Goal: Task Accomplishment & Management: Manage account settings

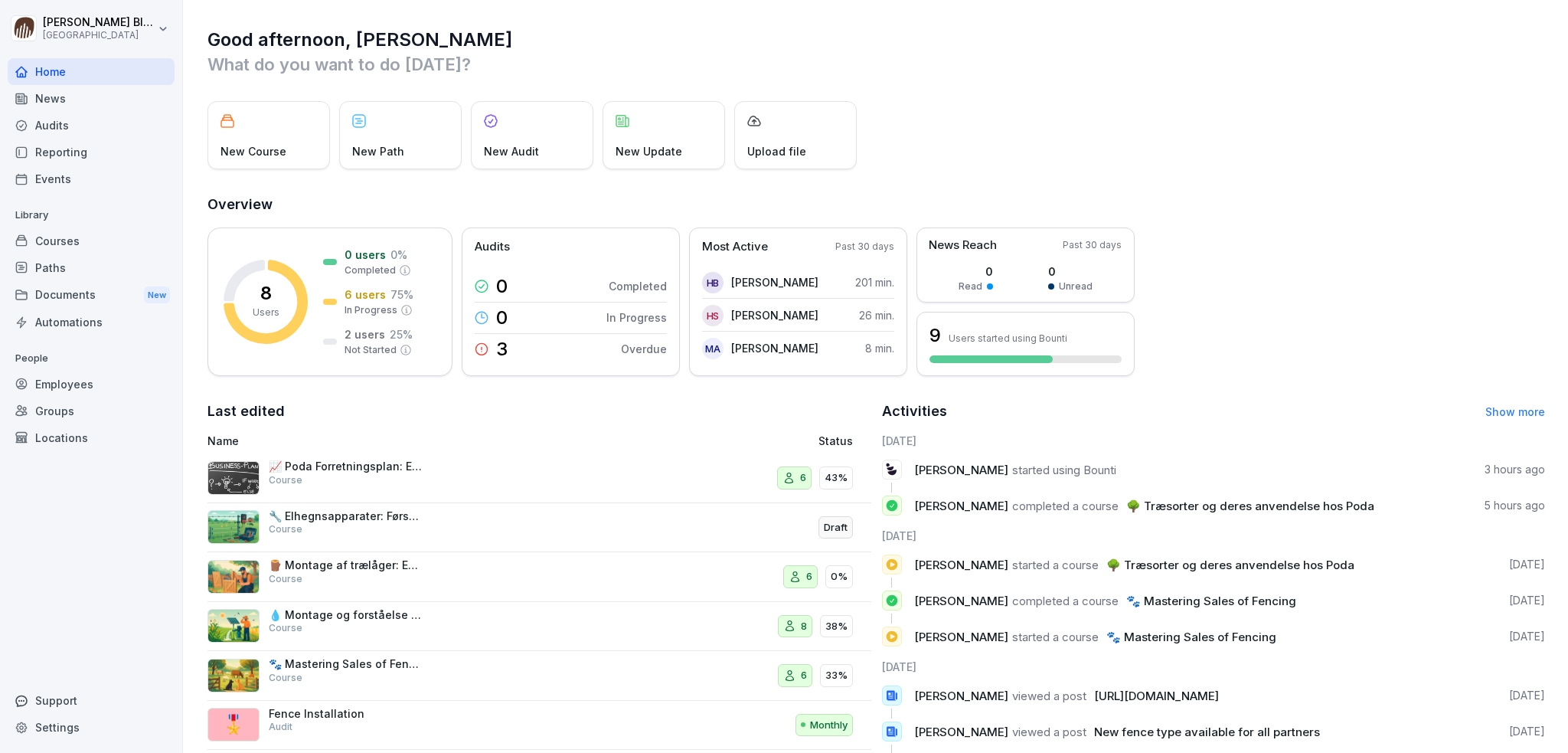
click at [53, 243] on div "Courses" at bounding box center [91, 241] width 167 height 27
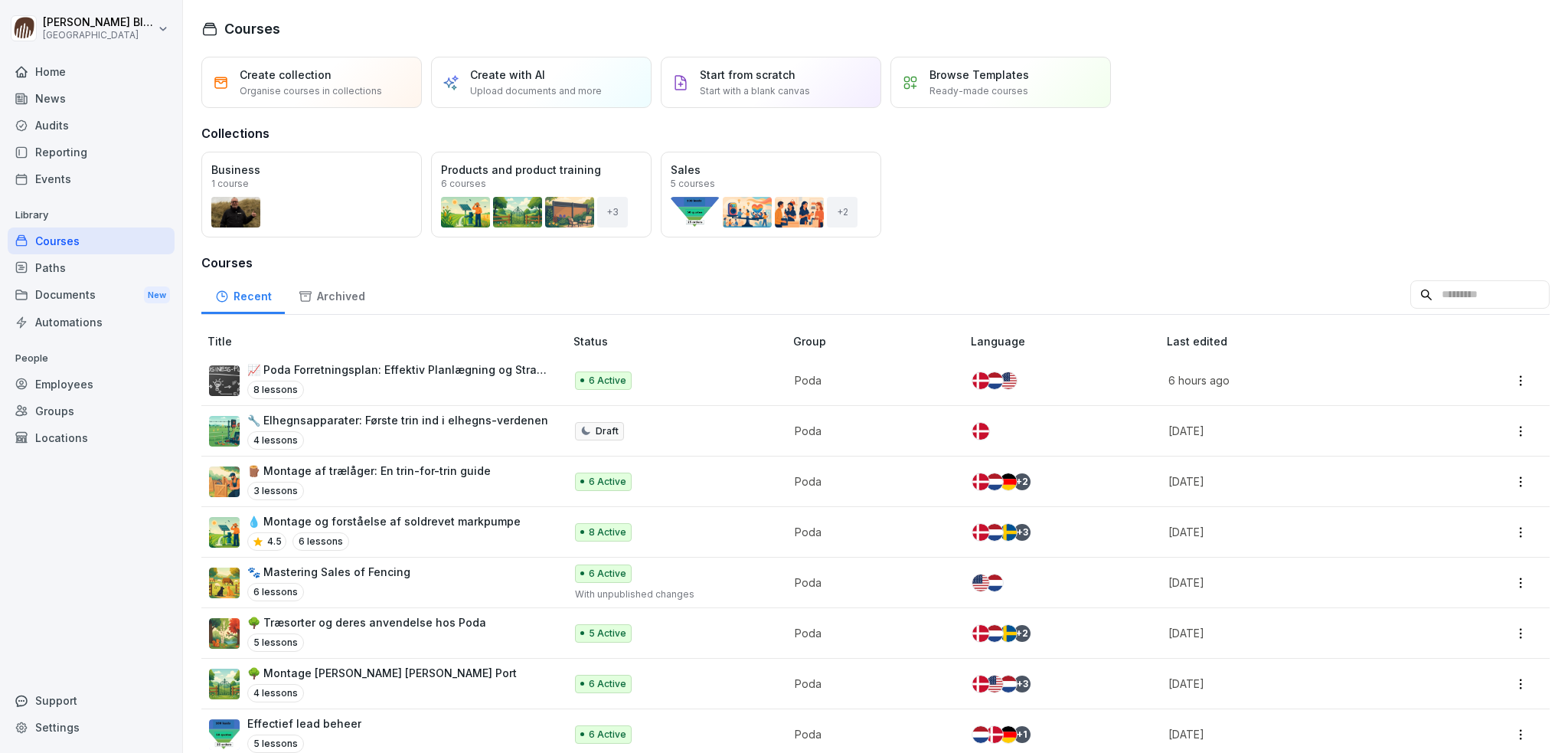
click at [304, 475] on p "🪵 Montage af trælåger: En trin-for-trin guide" at bounding box center [368, 471] width 243 height 16
click at [306, 470] on p "🪵 Montage af trælåger: En trin-for-trin guide" at bounding box center [368, 471] width 243 height 16
click at [55, 72] on div "Home" at bounding box center [91, 71] width 167 height 27
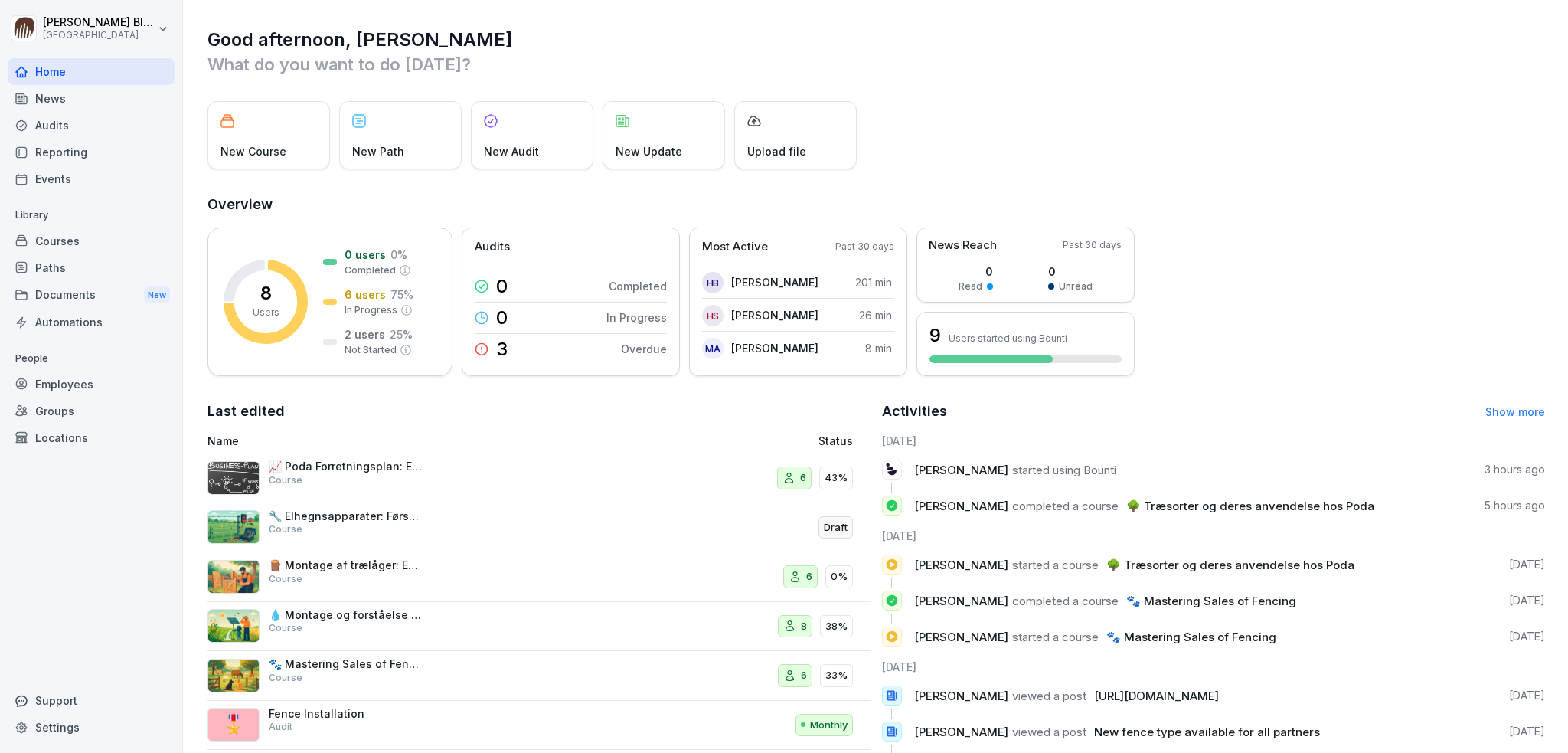
click at [55, 240] on div "Courses" at bounding box center [91, 241] width 167 height 27
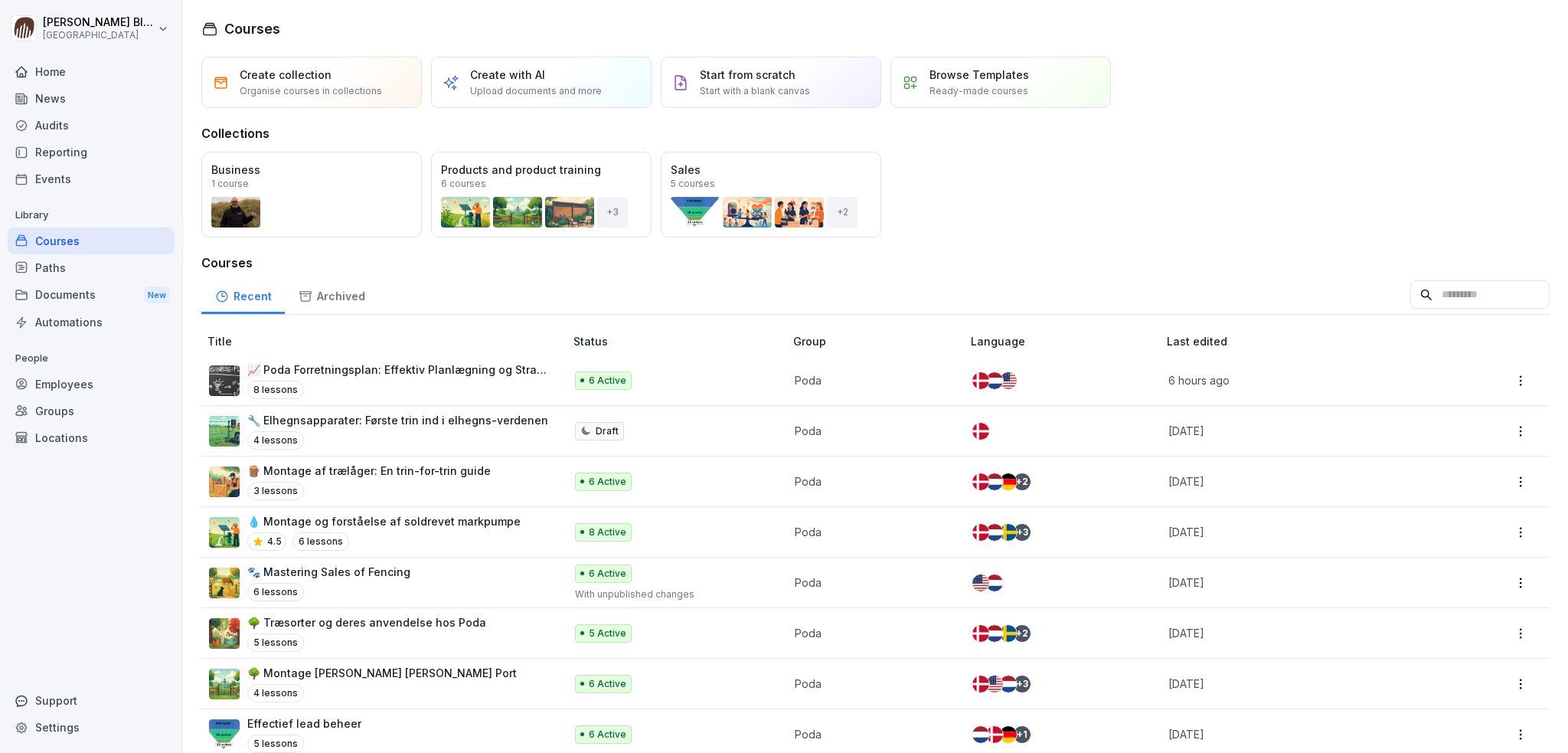
click at [355, 621] on p "🌳 Træsorter og deres anvendelse hos Poda" at bounding box center [367, 622] width 239 height 16
click at [56, 441] on div "Locations" at bounding box center [91, 438] width 167 height 27
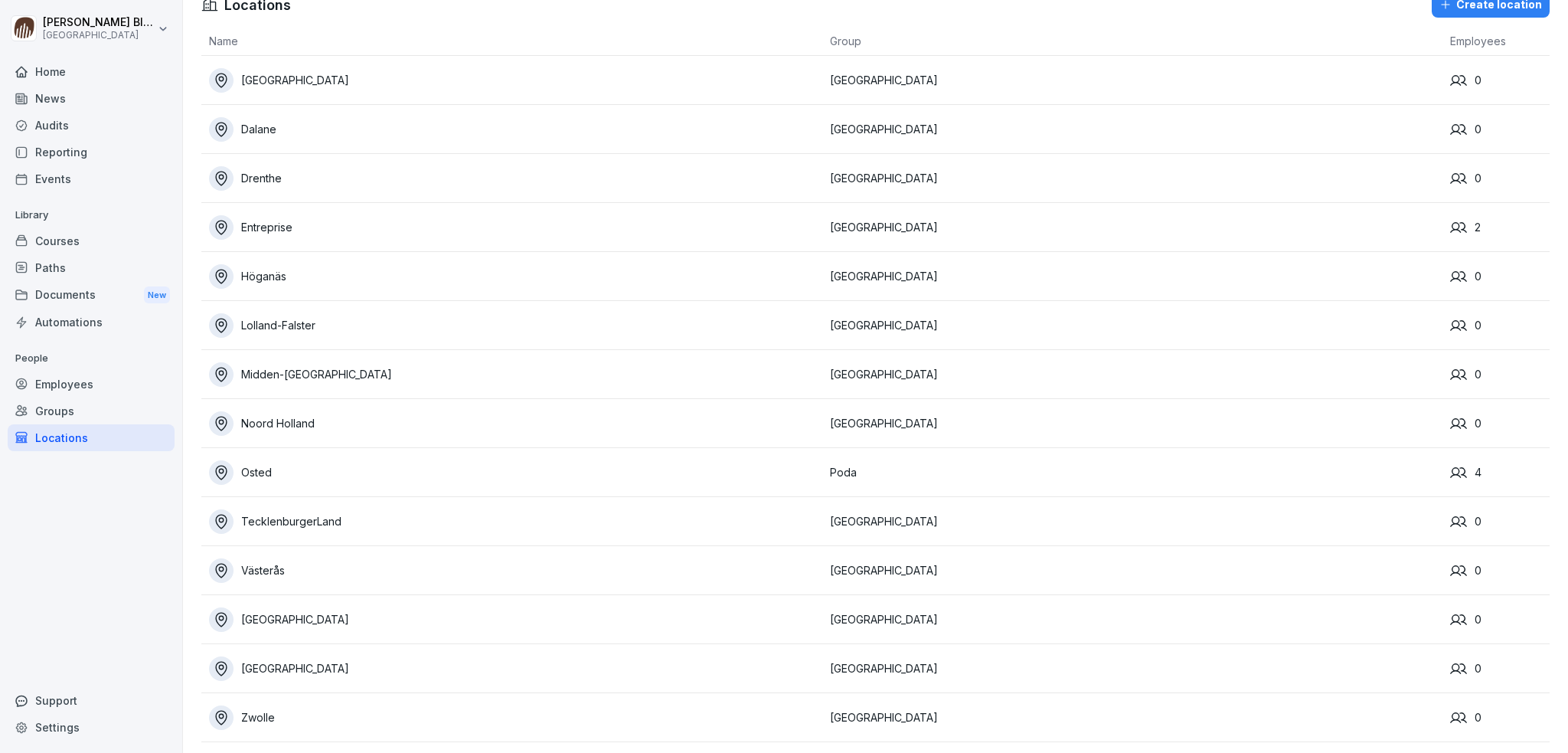
scroll to position [36, 0]
click at [54, 411] on div "Groups" at bounding box center [91, 411] width 167 height 27
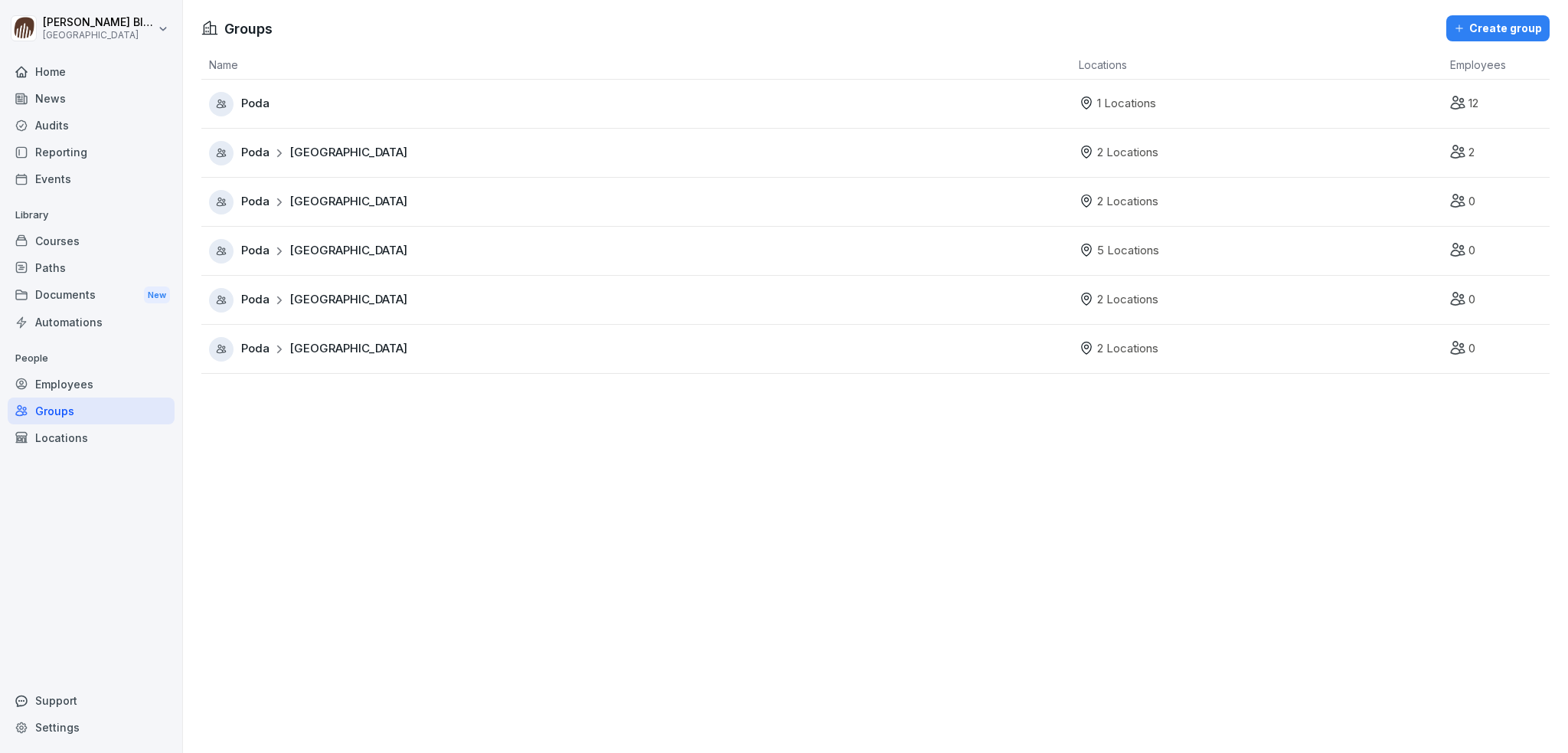
click at [288, 103] on div "Poda" at bounding box center [640, 104] width 862 height 25
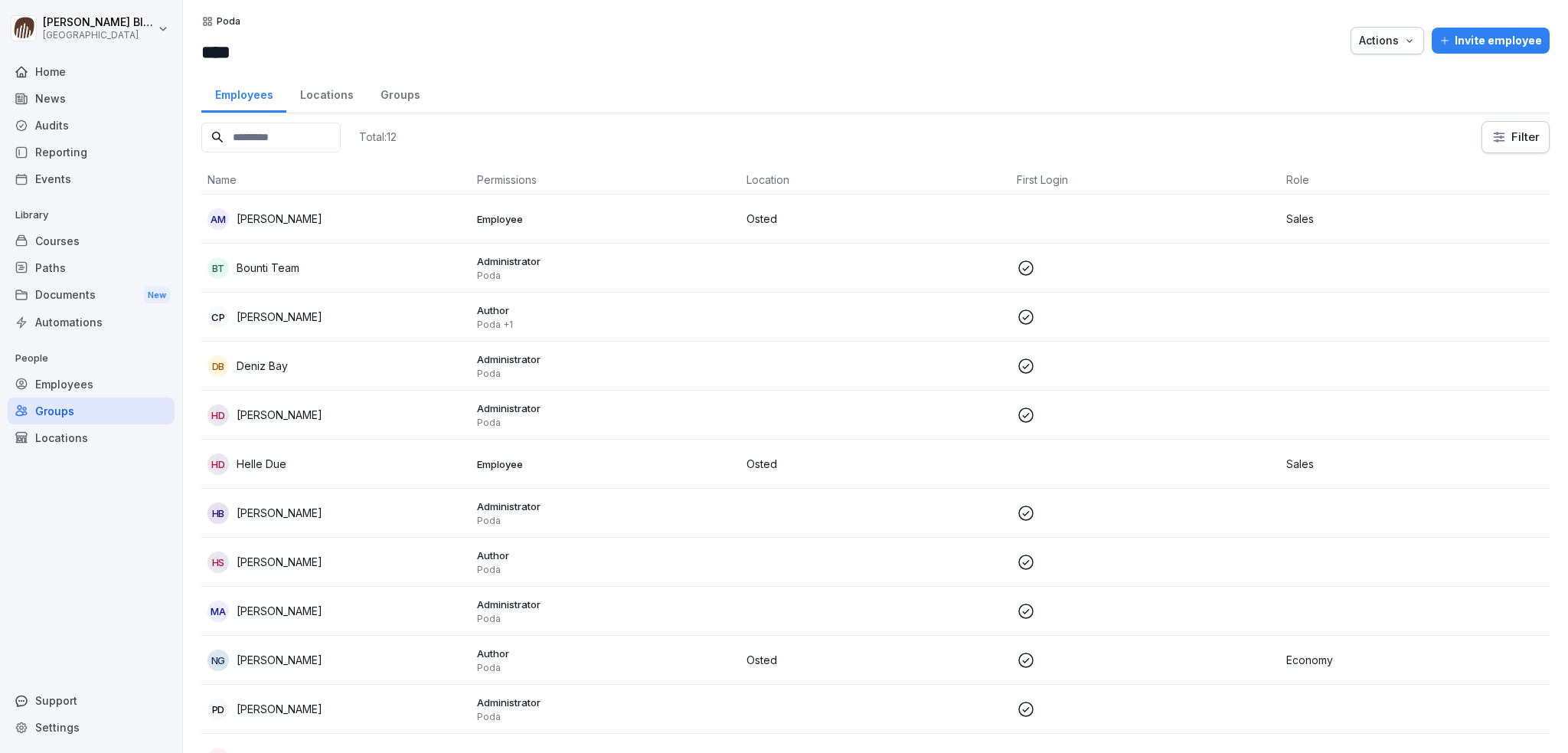
click at [319, 94] on div "Locations" at bounding box center [326, 93] width 80 height 39
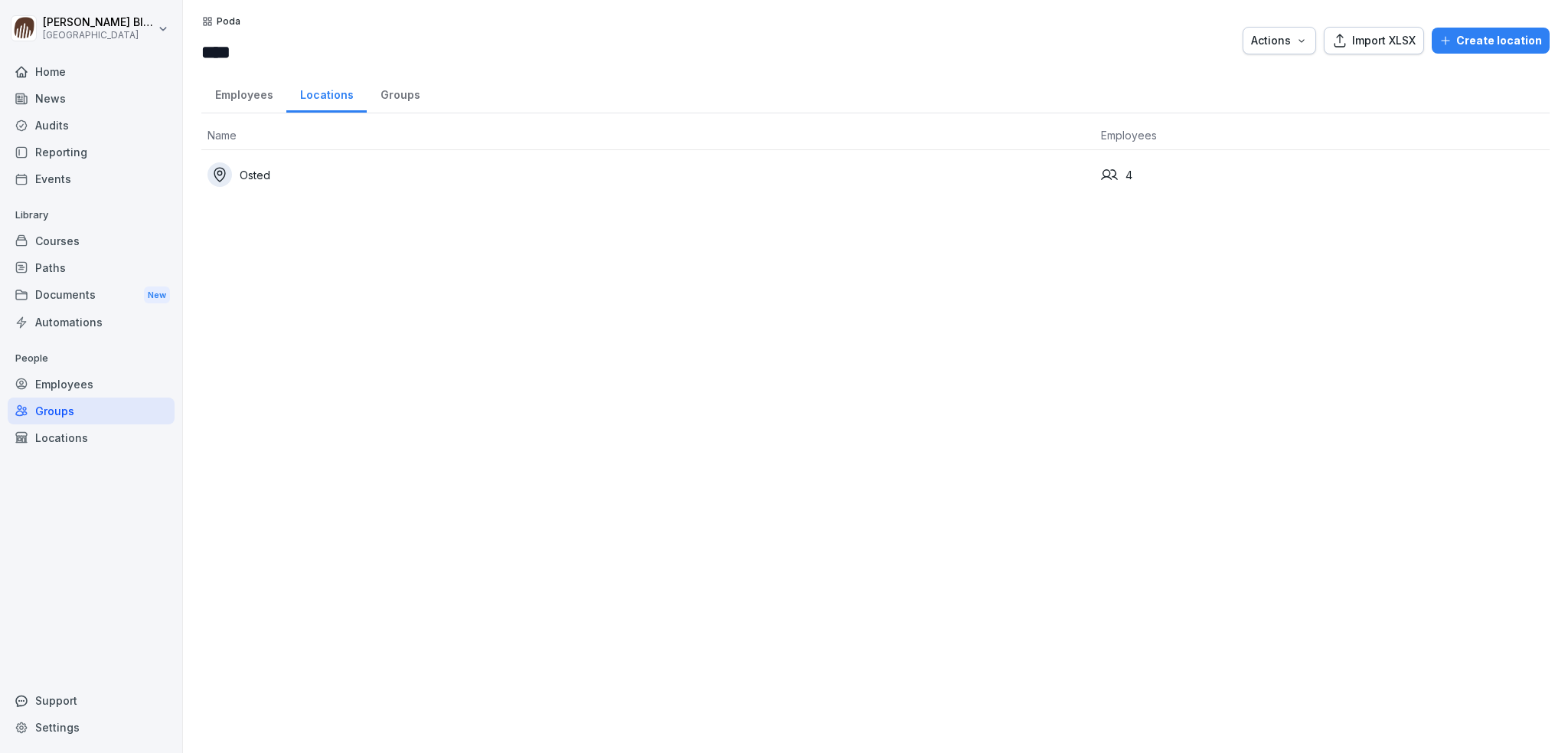
click at [398, 98] on div "Groups" at bounding box center [400, 93] width 67 height 39
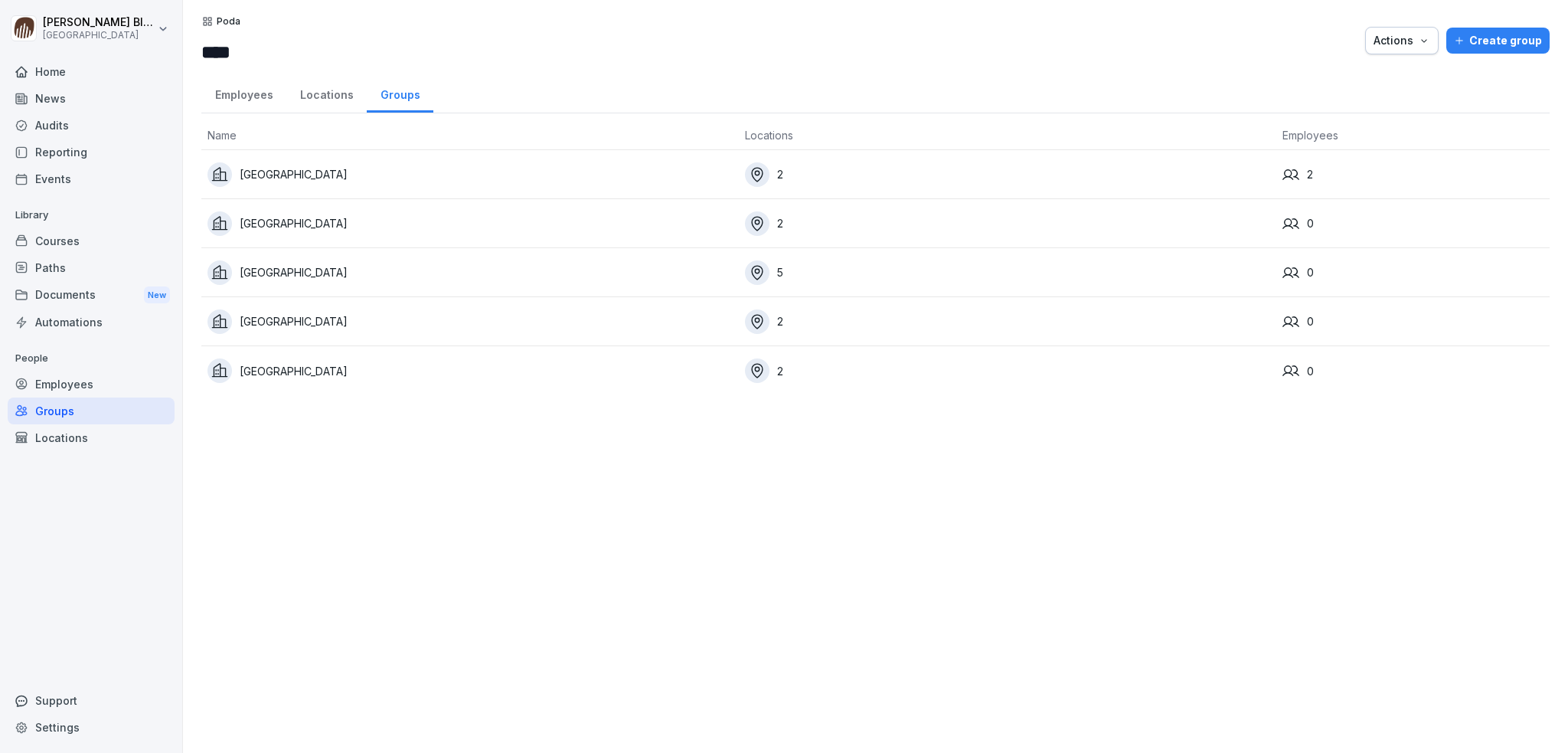
click at [276, 277] on div "[GEOGRAPHIC_DATA]" at bounding box center [470, 273] width 525 height 25
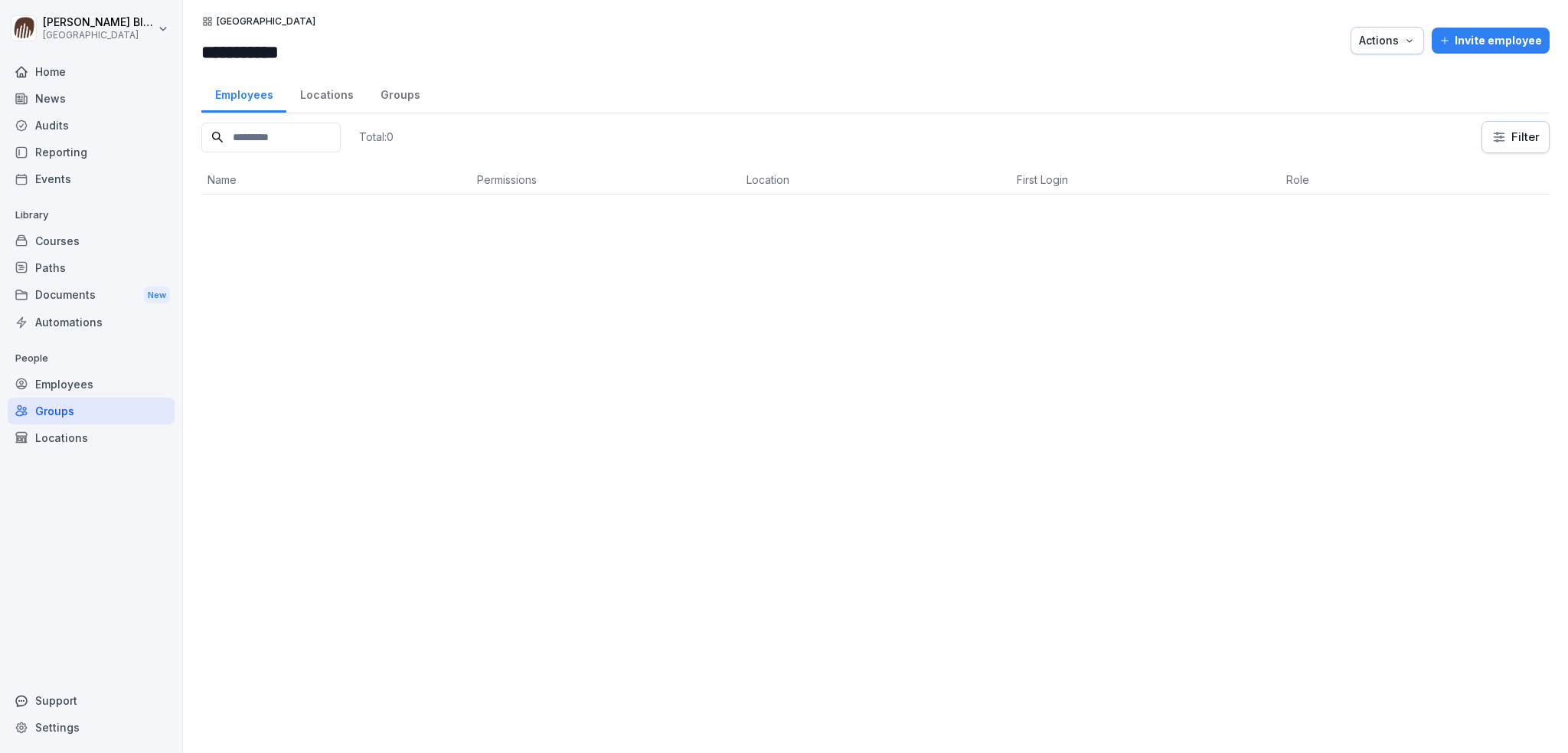
click at [387, 97] on div "Groups" at bounding box center [400, 93] width 67 height 39
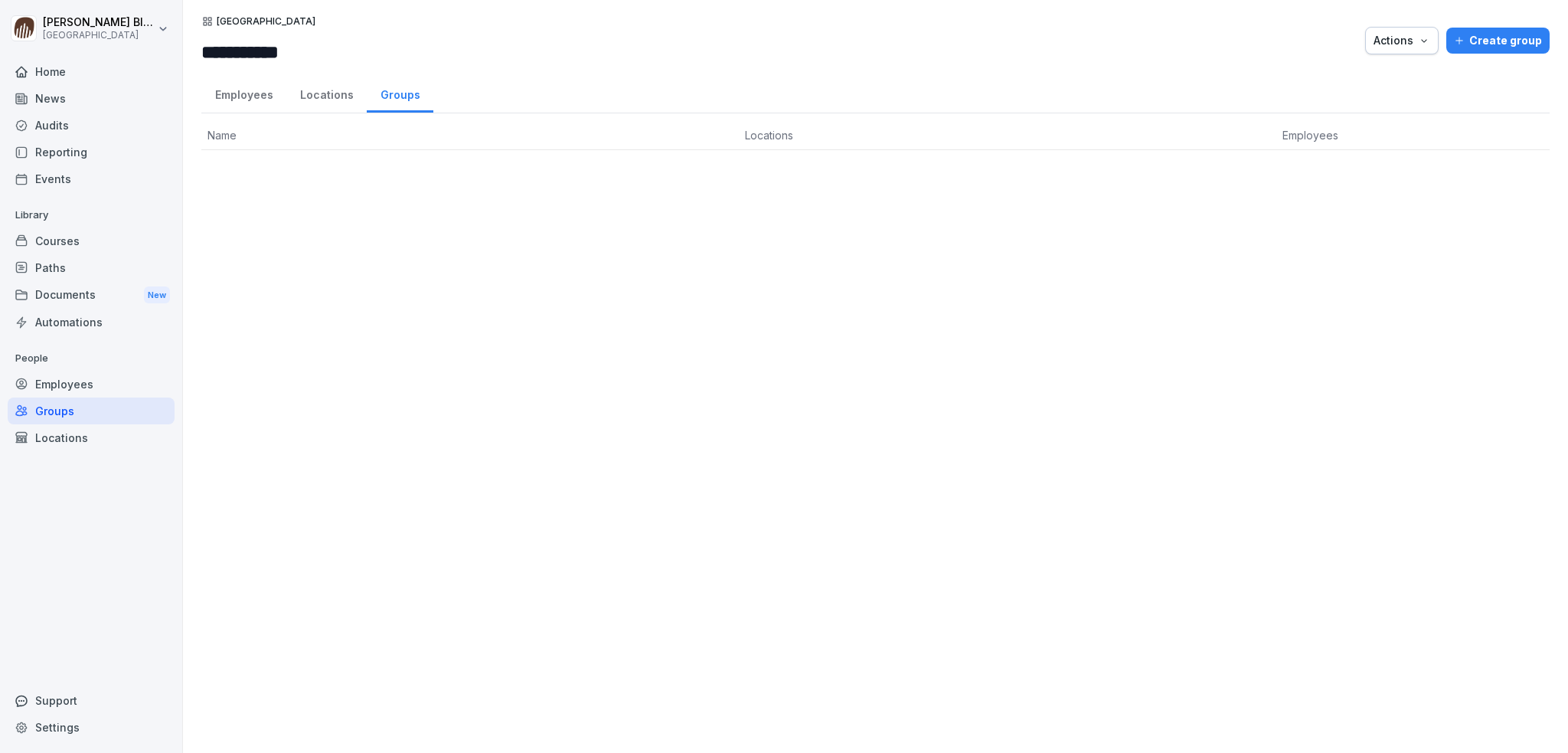
click at [322, 97] on div "Locations" at bounding box center [326, 93] width 80 height 39
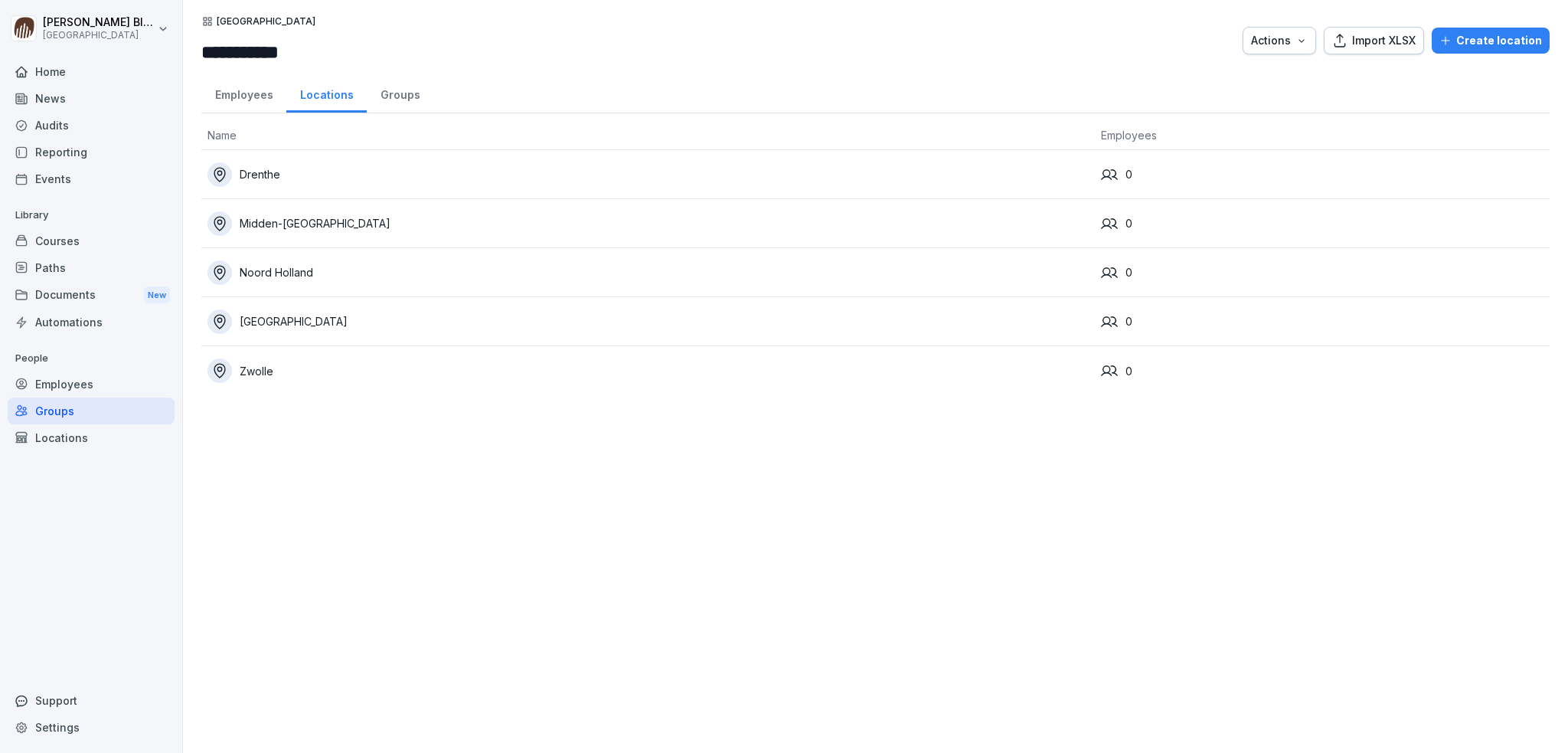
click at [65, 441] on div "Locations" at bounding box center [91, 438] width 167 height 27
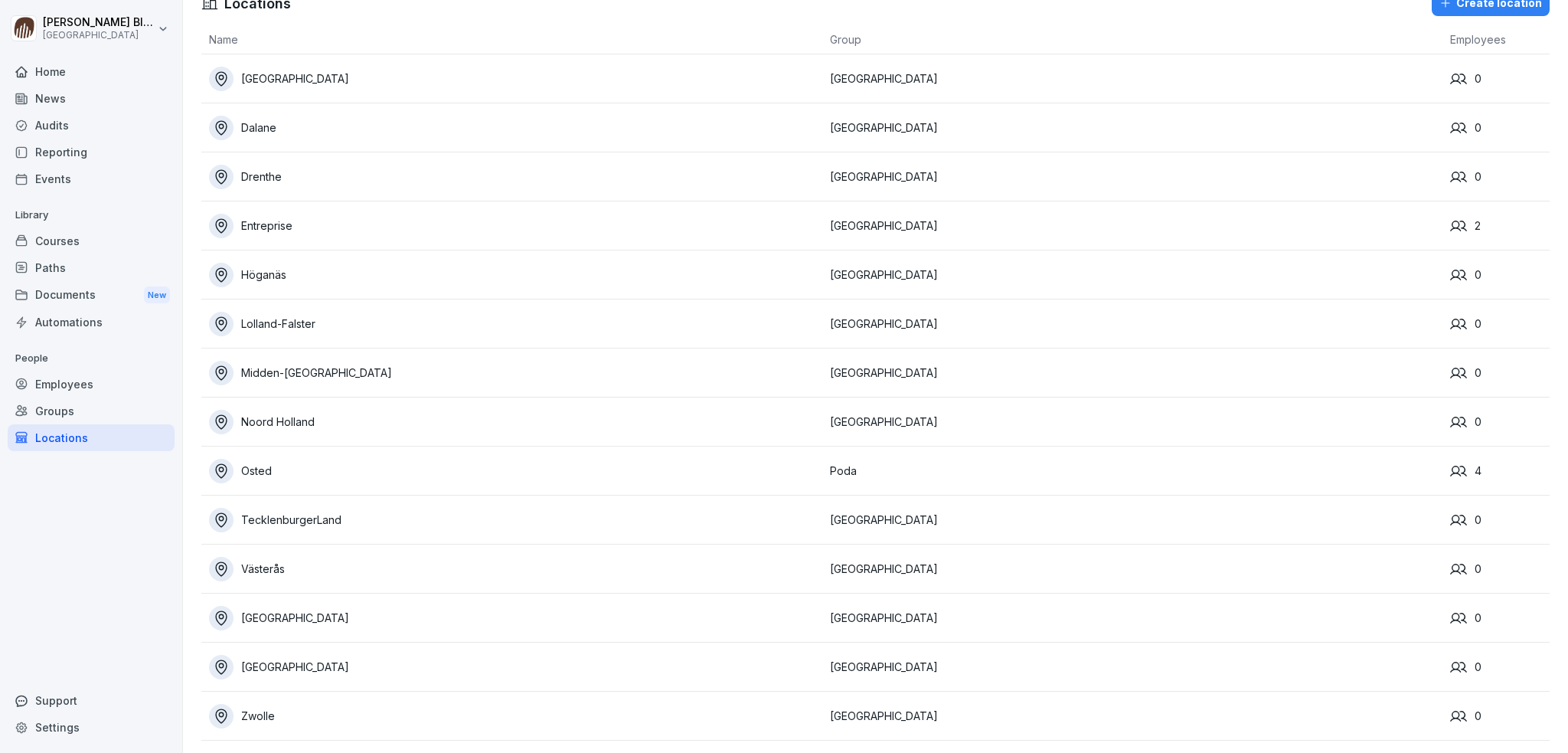
scroll to position [36, 0]
click at [57, 385] on div "Employees" at bounding box center [91, 384] width 167 height 27
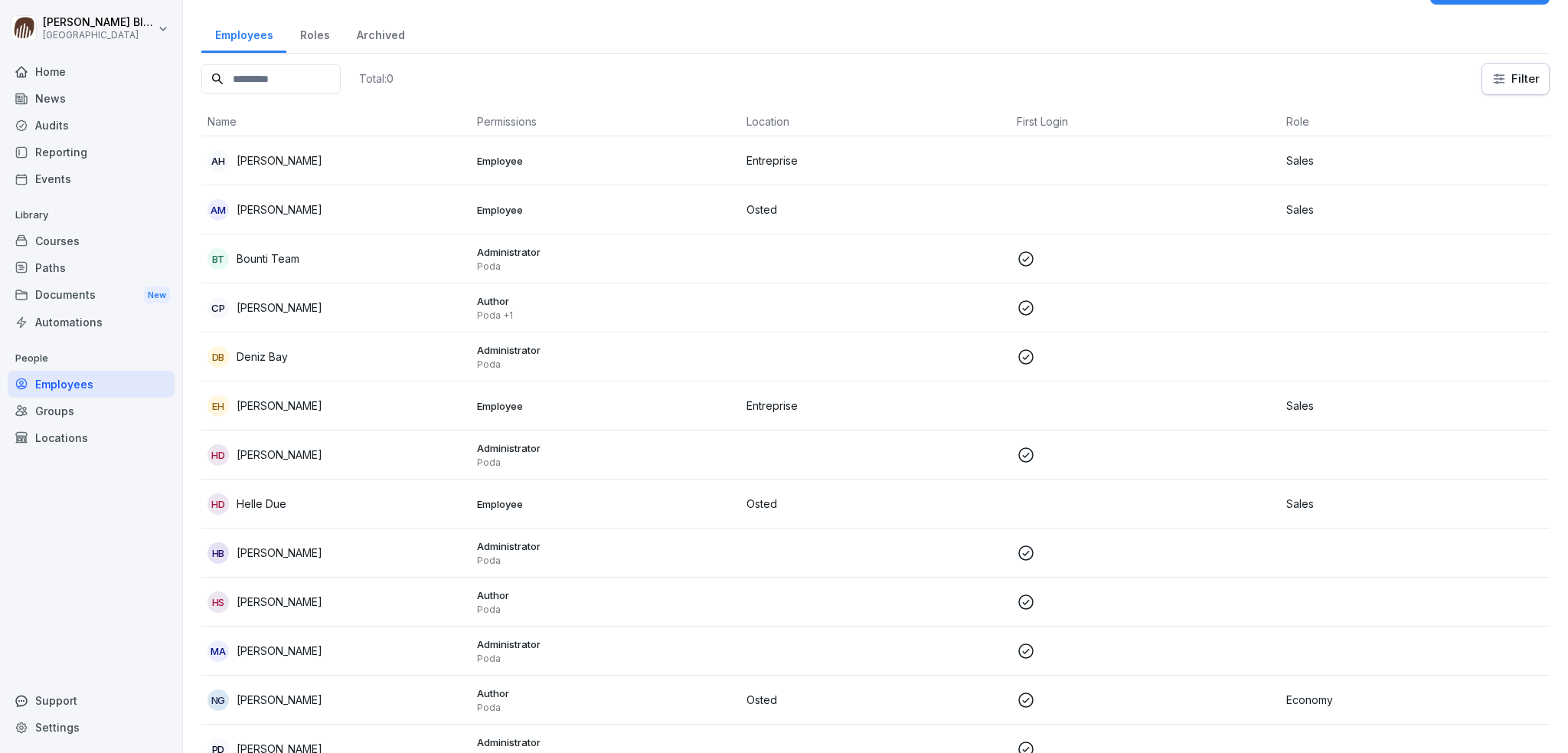
scroll to position [15, 0]
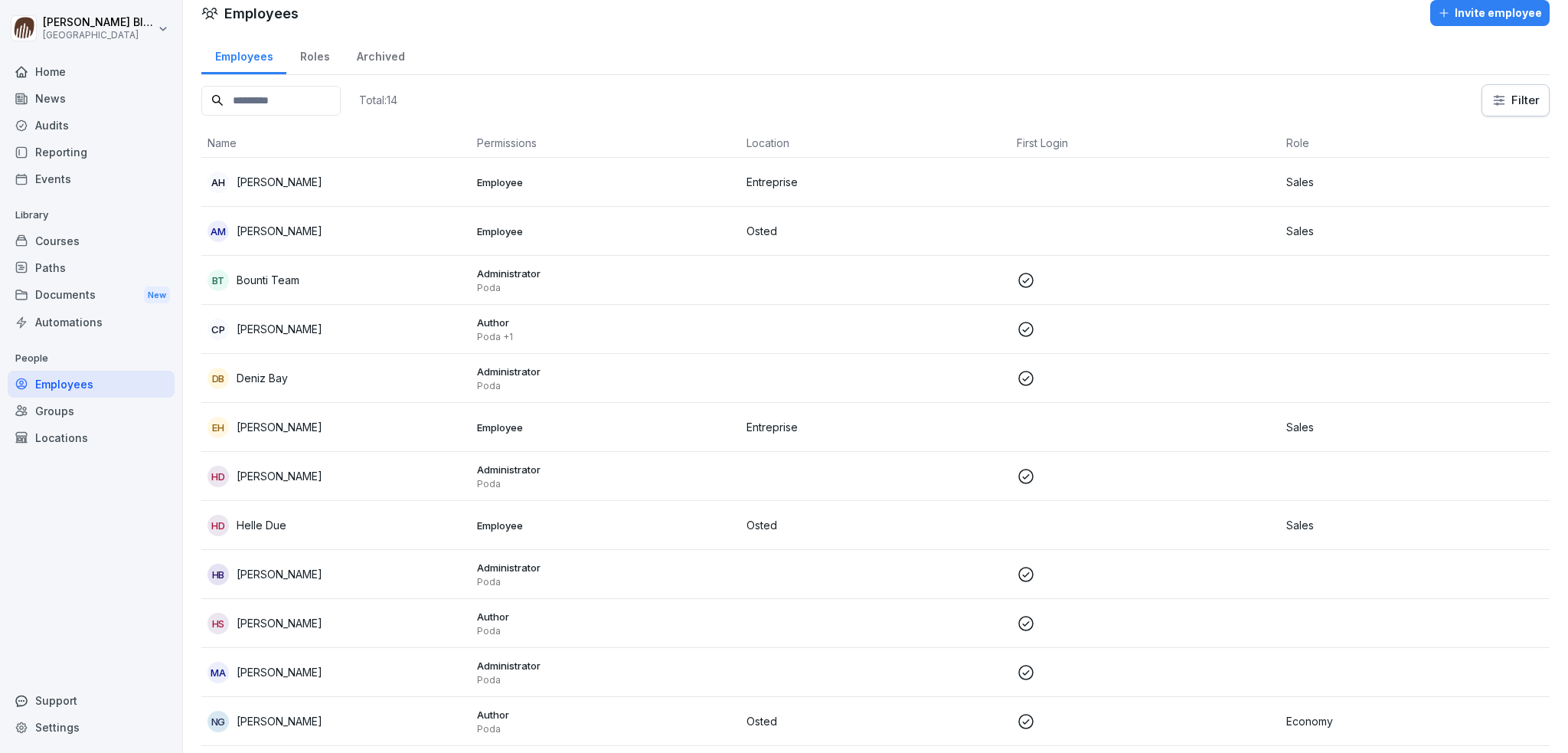
click at [59, 387] on div "Employees" at bounding box center [91, 384] width 167 height 27
click at [49, 415] on div "Groups" at bounding box center [91, 411] width 167 height 27
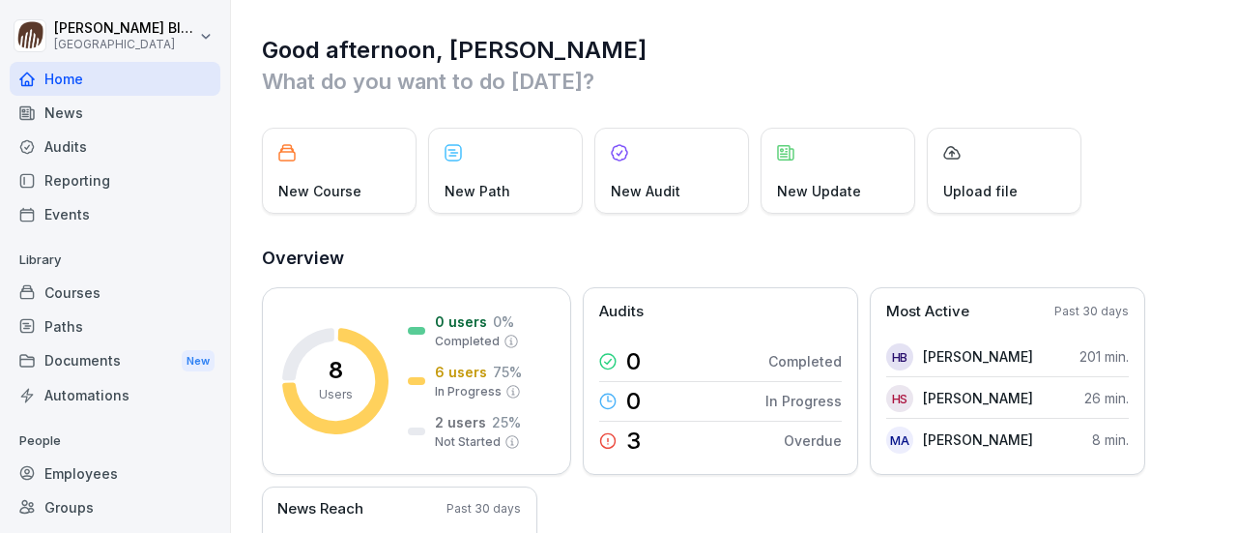
click at [77, 295] on div "Courses" at bounding box center [115, 292] width 211 height 34
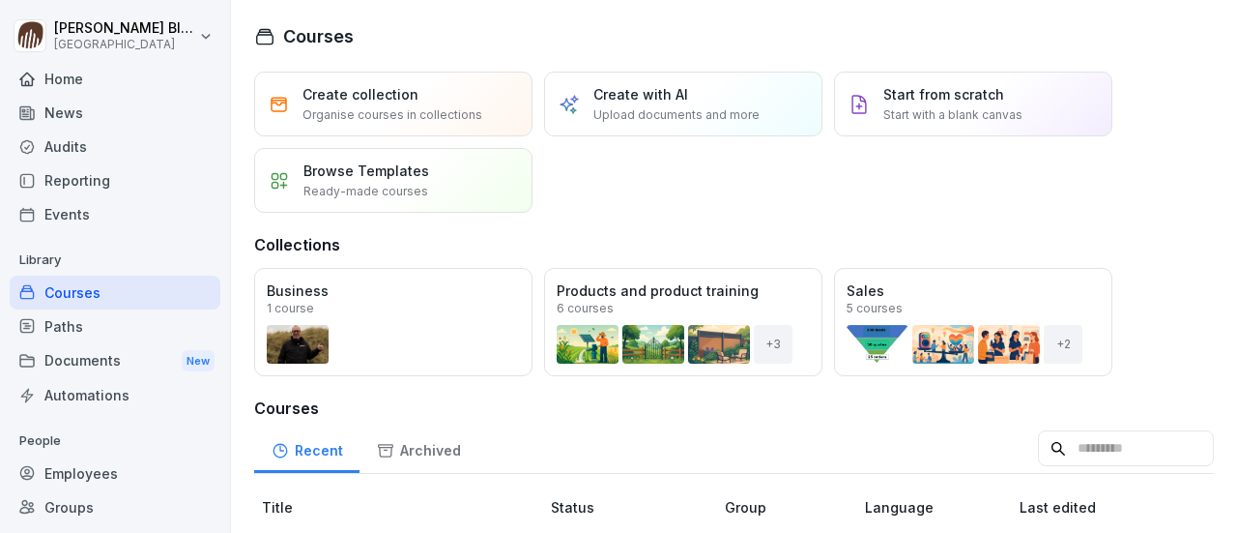
click at [73, 298] on div "Courses" at bounding box center [115, 292] width 211 height 34
click at [89, 471] on div "Employees" at bounding box center [115, 473] width 211 height 34
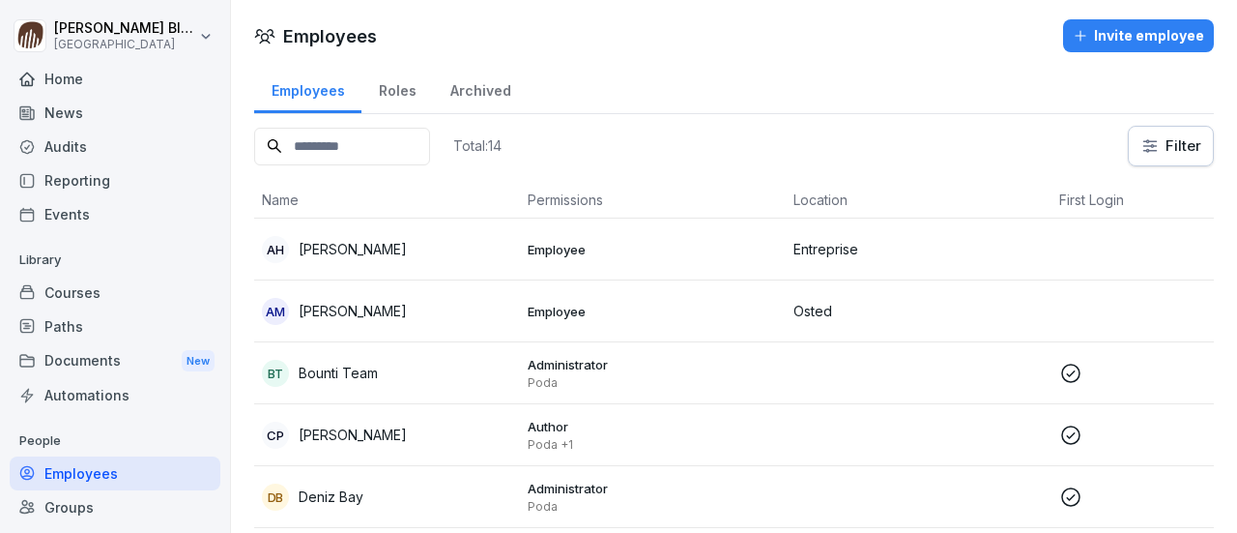
click at [362, 306] on p "[PERSON_NAME]" at bounding box center [353, 311] width 108 height 20
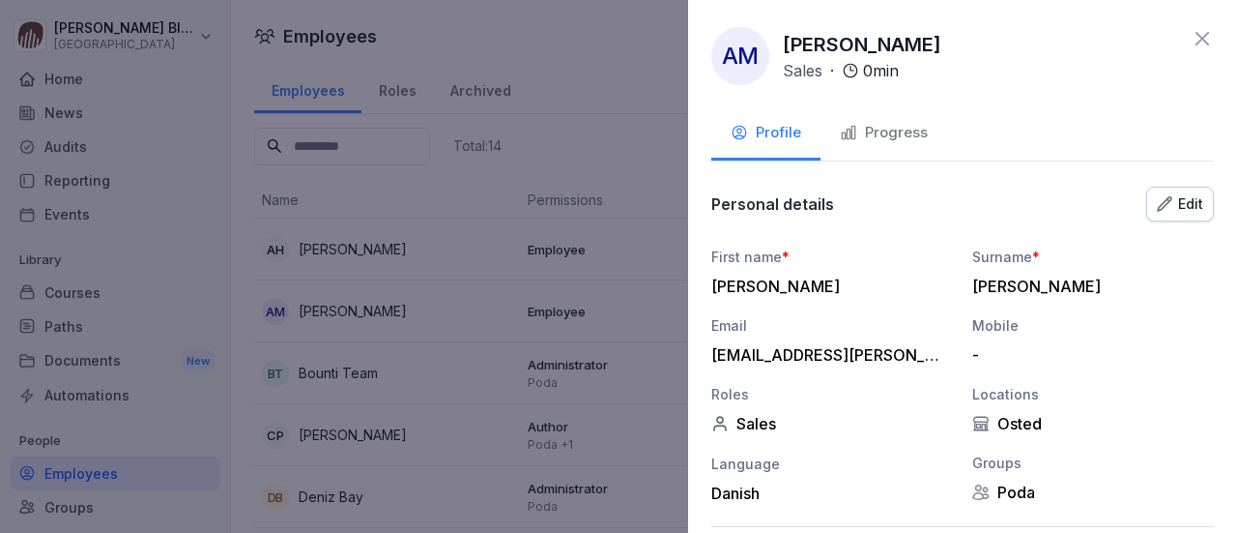
click at [1052, 80] on div "AM [PERSON_NAME] Sales · 0 min" at bounding box center [962, 56] width 503 height 58
click at [1032, 60] on div "AM [PERSON_NAME] Sales · 0 min" at bounding box center [962, 56] width 503 height 58
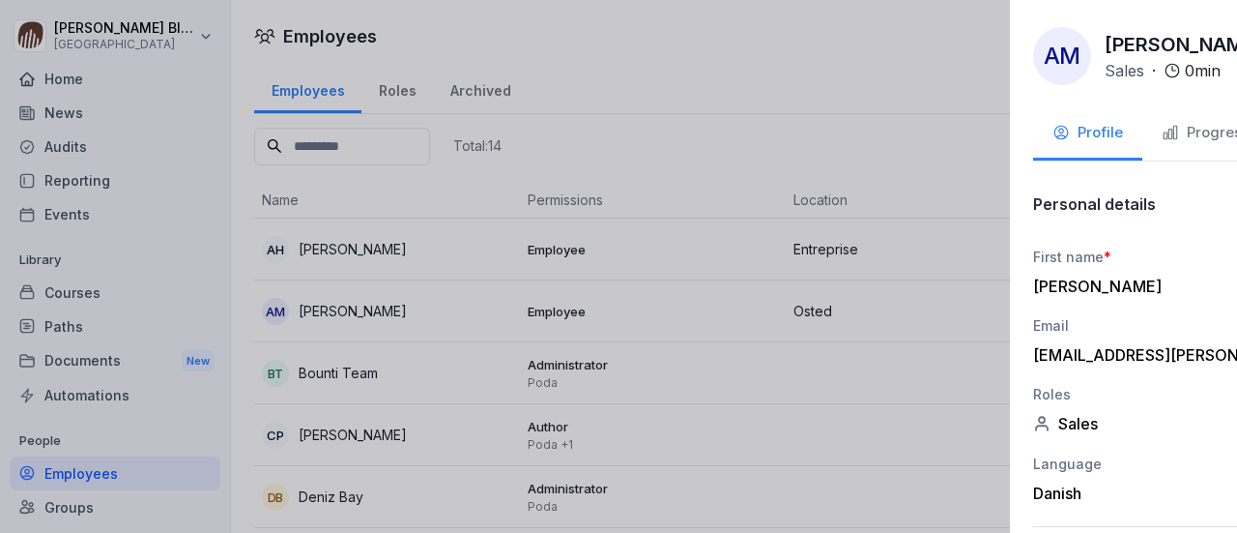
click at [635, 96] on div at bounding box center [618, 266] width 1237 height 533
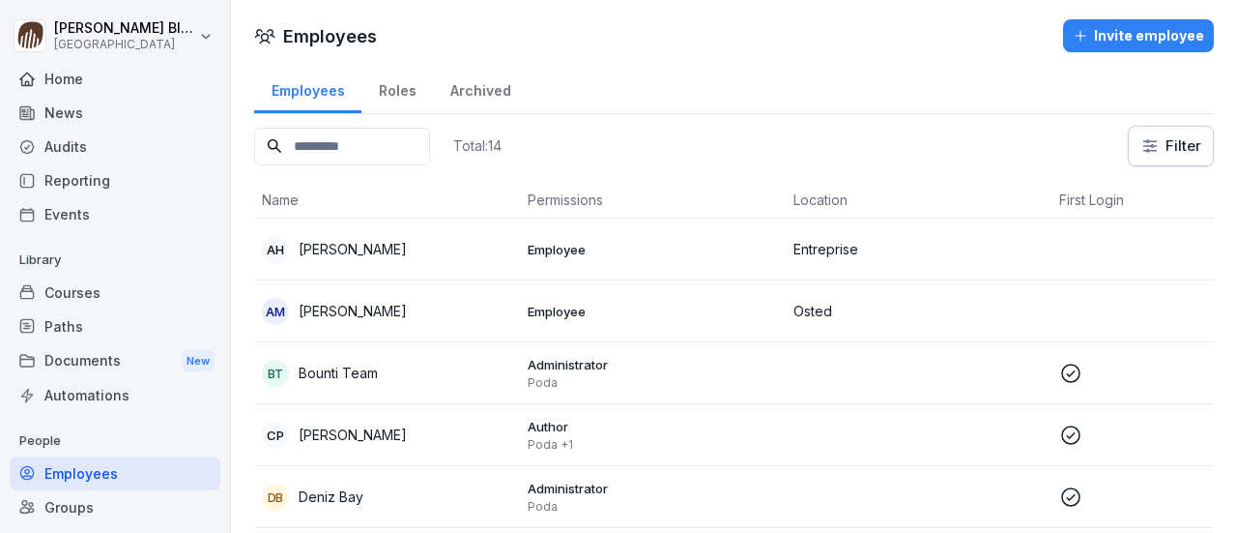
click at [523, 303] on td "Employee" at bounding box center [653, 311] width 266 height 62
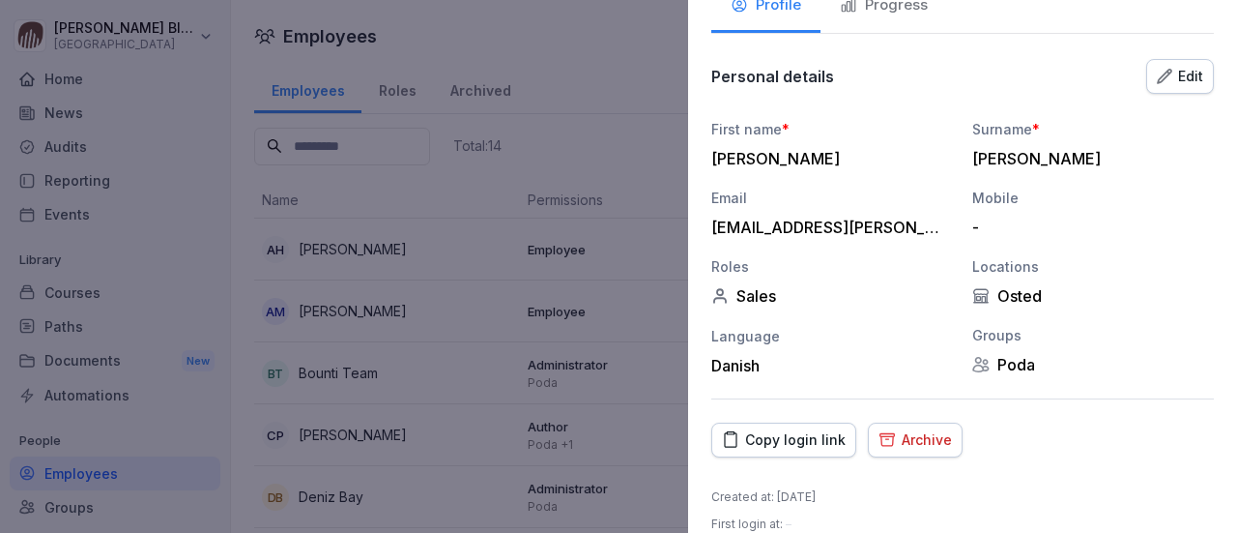
scroll to position [152, 0]
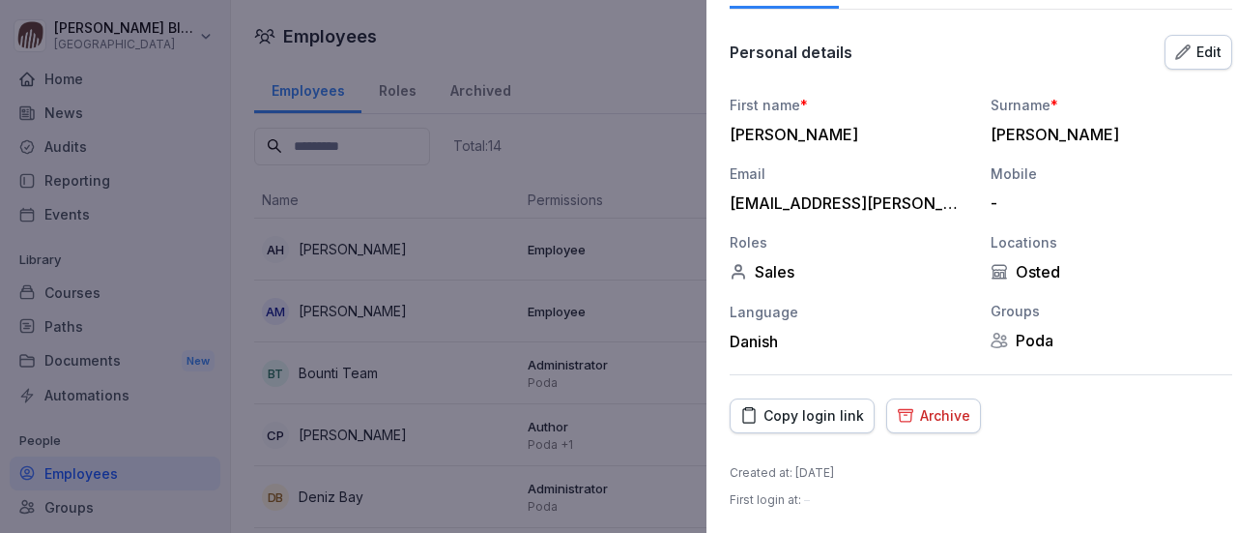
click at [467, 252] on div at bounding box center [618, 266] width 1237 height 533
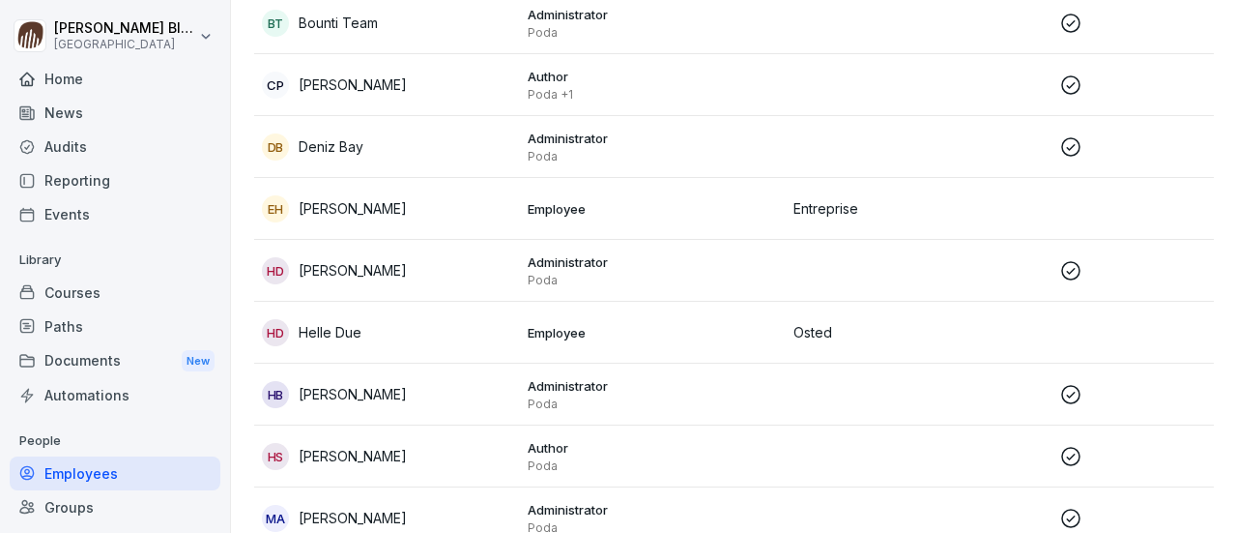
scroll to position [387, 0]
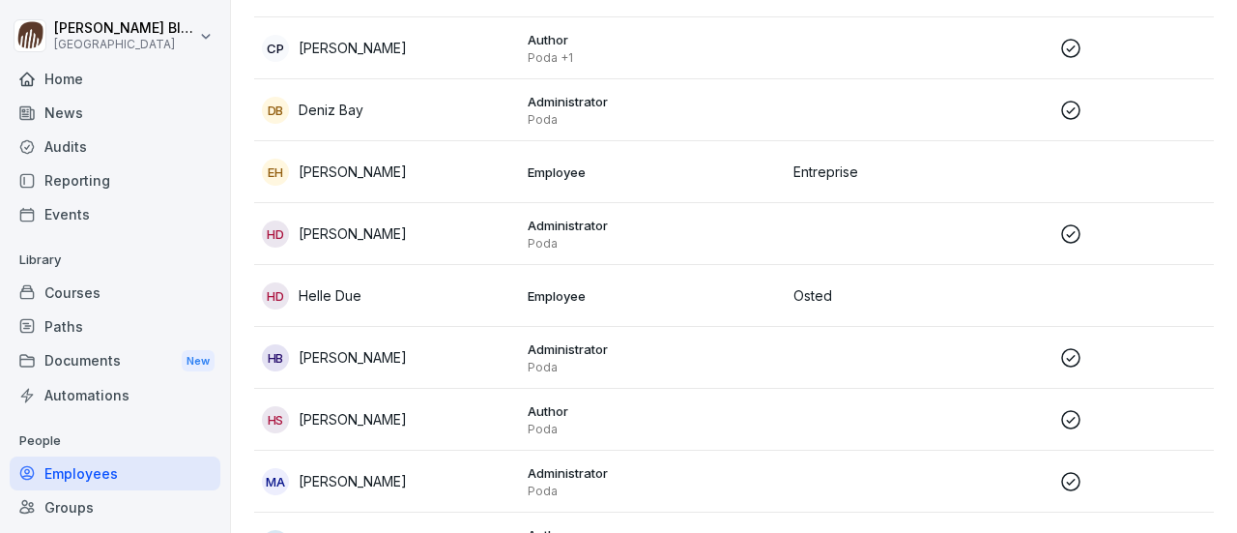
click at [351, 353] on p "[PERSON_NAME]" at bounding box center [353, 357] width 108 height 20
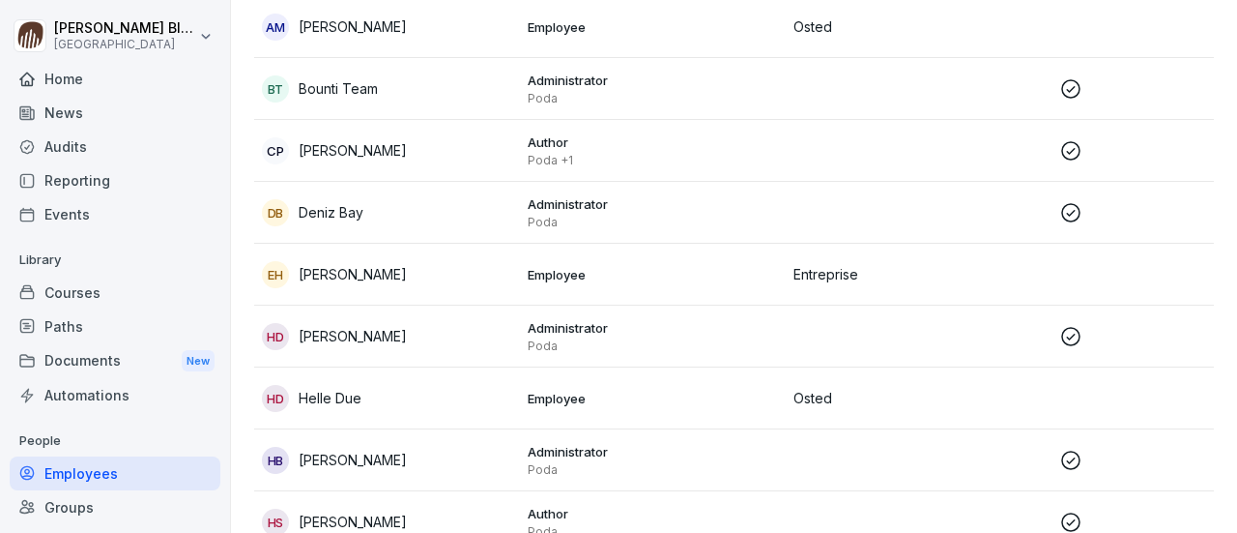
scroll to position [0, 0]
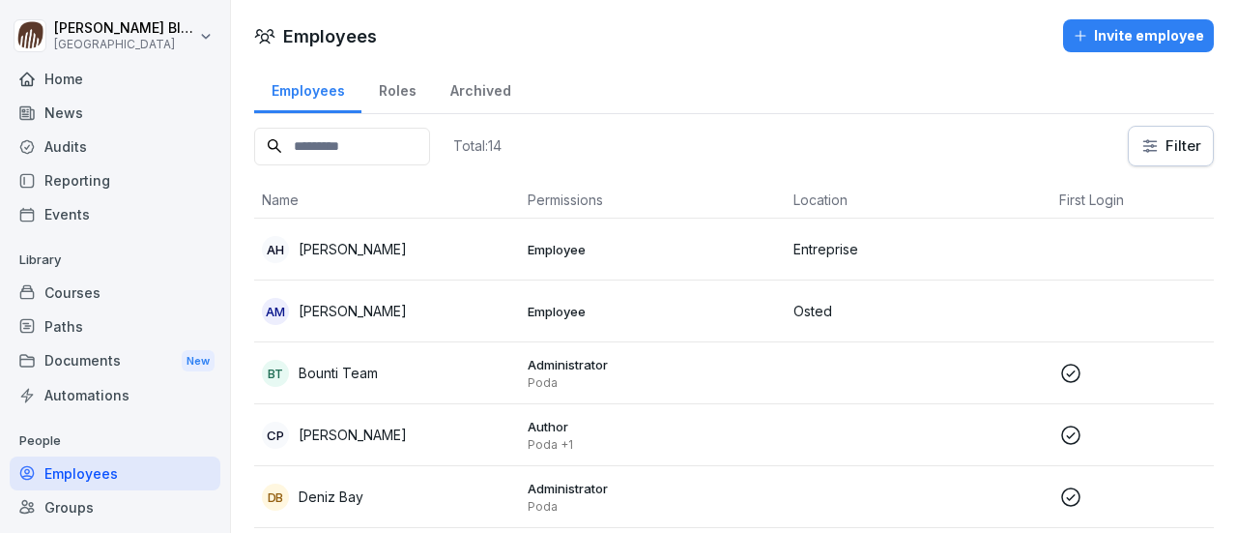
click at [1105, 34] on div "Invite employee" at bounding box center [1138, 35] width 131 height 21
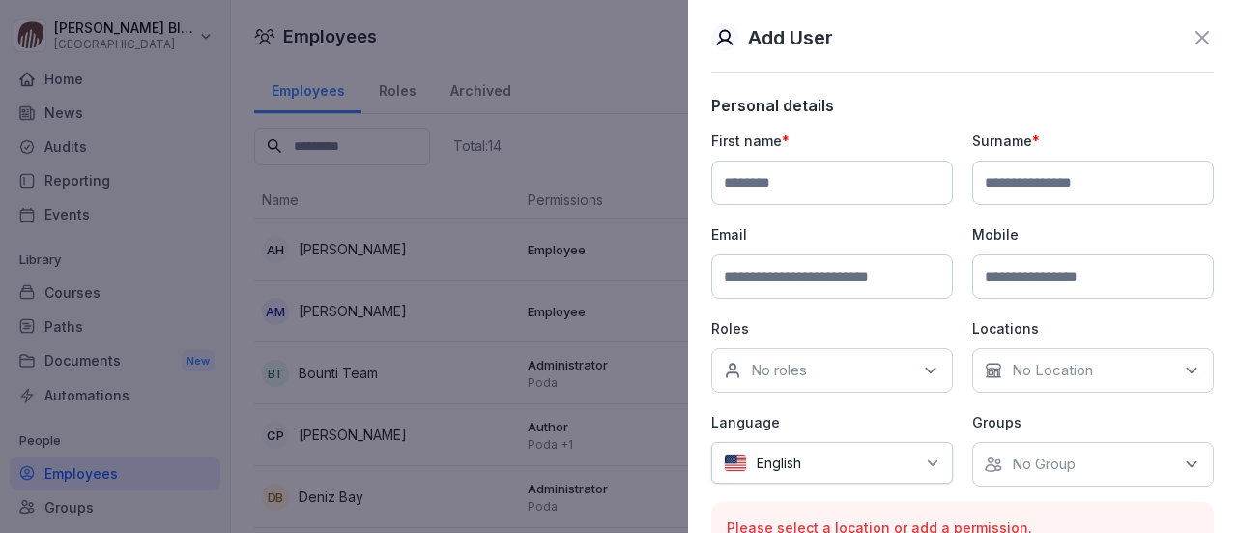
click at [887, 96] on p "Personal details" at bounding box center [962, 105] width 503 height 19
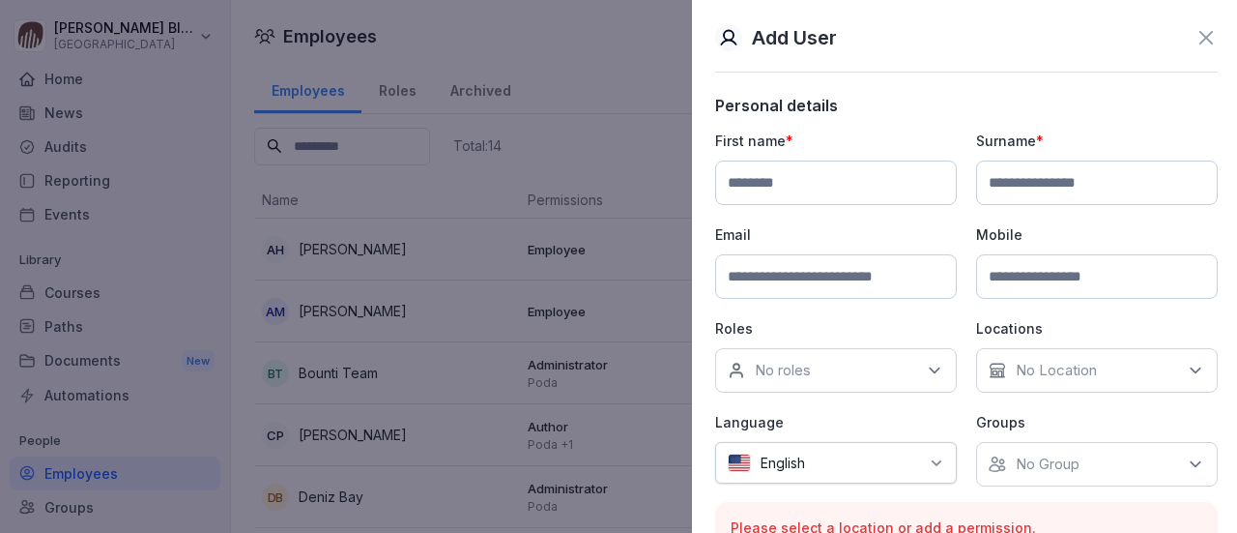
click at [626, 112] on div at bounding box center [618, 266] width 1237 height 533
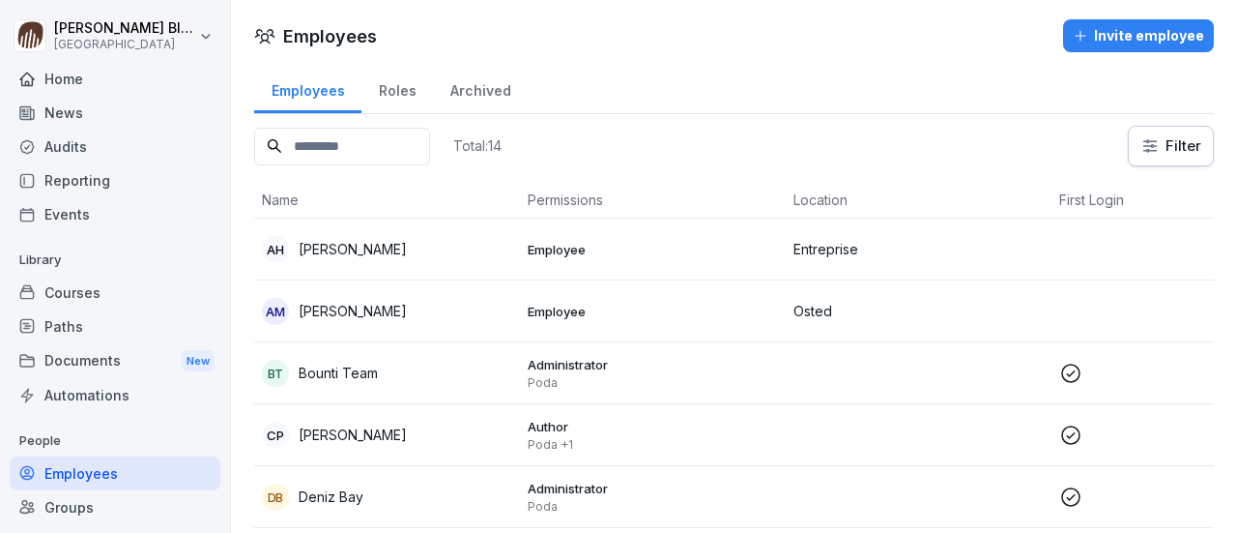
click at [62, 507] on div "Groups" at bounding box center [115, 507] width 211 height 34
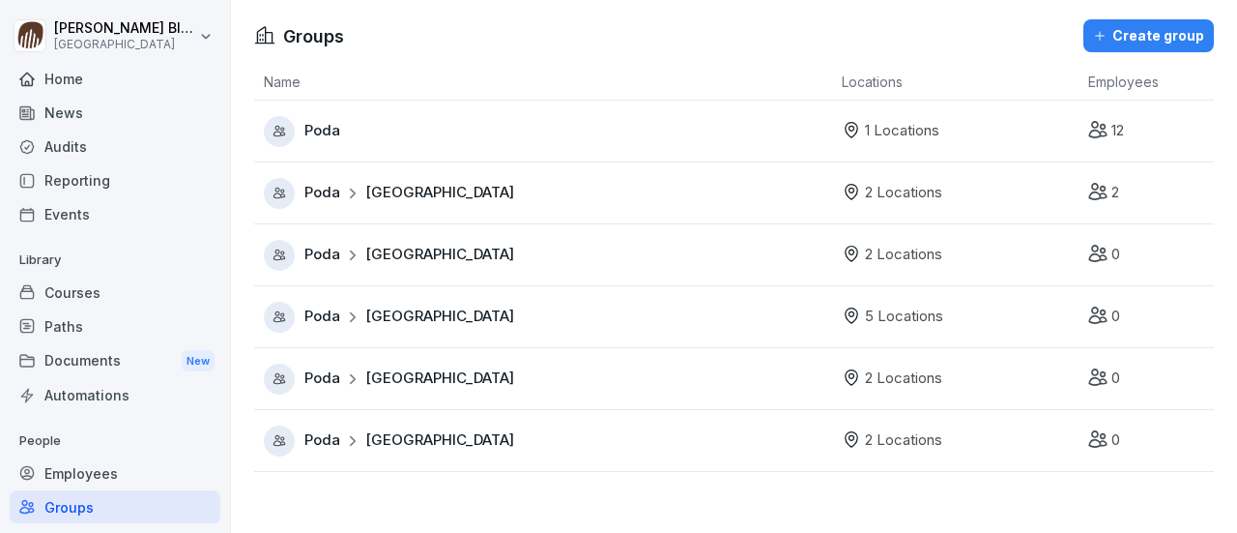
click at [58, 474] on div "Employees" at bounding box center [115, 473] width 211 height 34
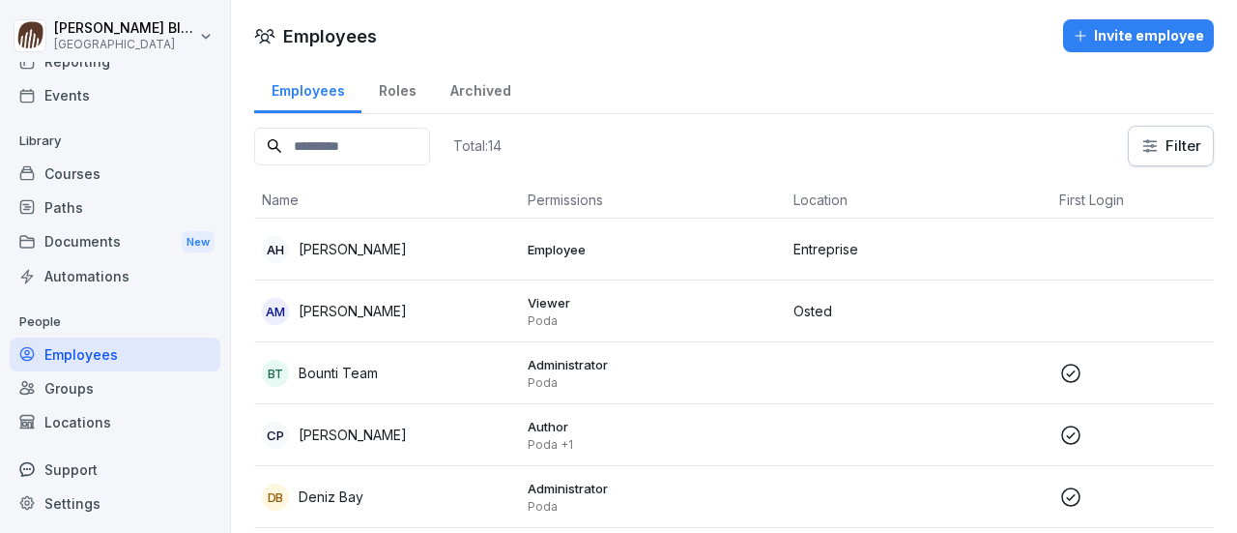
scroll to position [121, 0]
click at [392, 87] on div "Roles" at bounding box center [397, 88] width 72 height 49
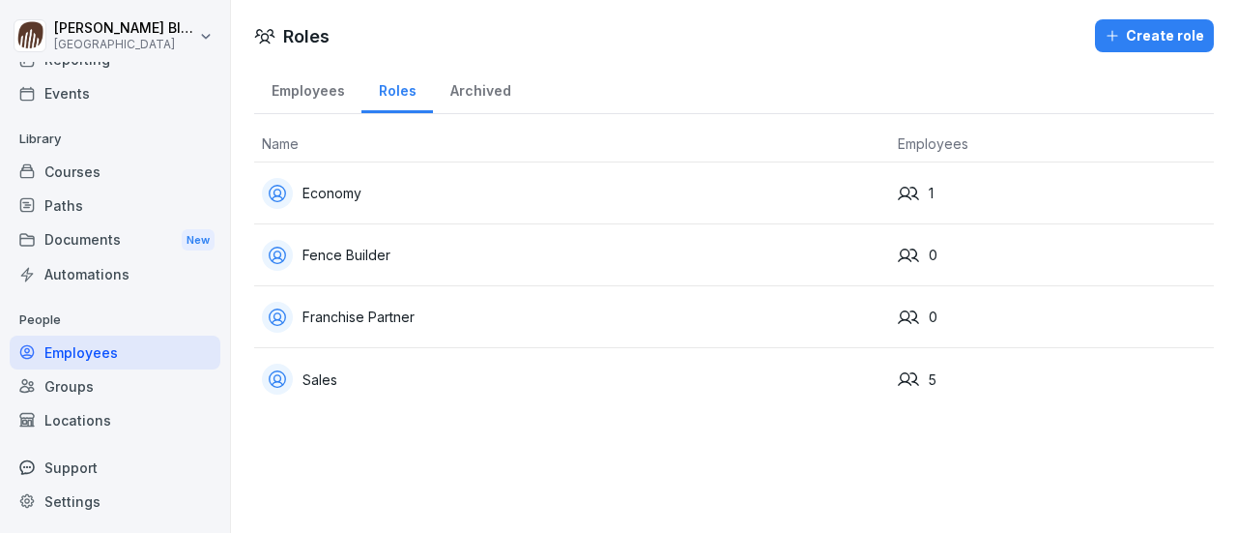
click at [326, 90] on div "Employees" at bounding box center [307, 88] width 107 height 49
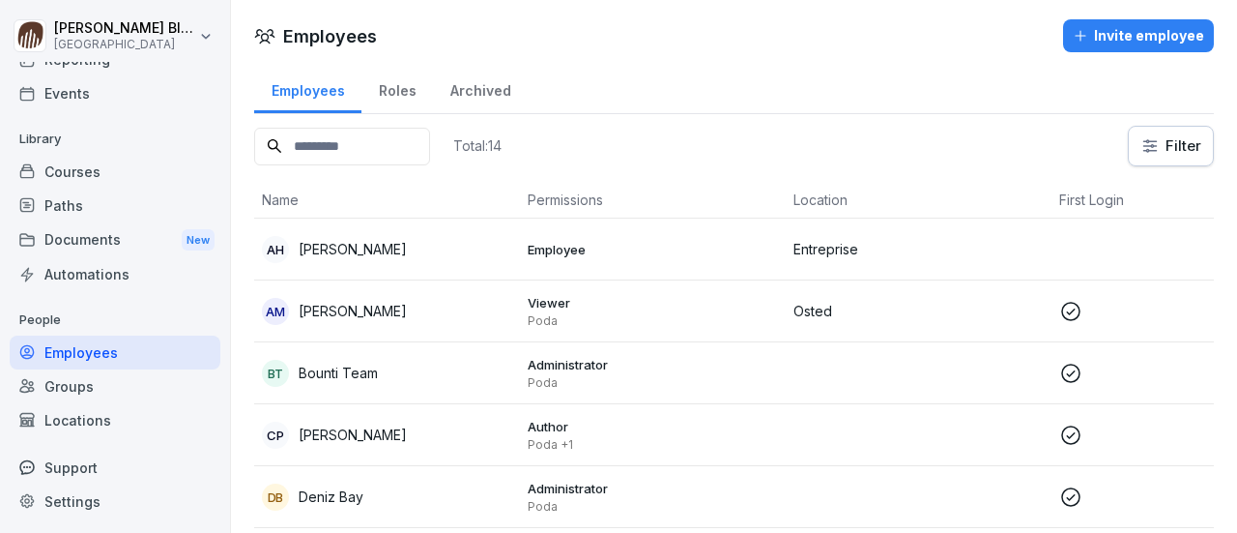
click at [462, 92] on div "Archived" at bounding box center [480, 88] width 95 height 49
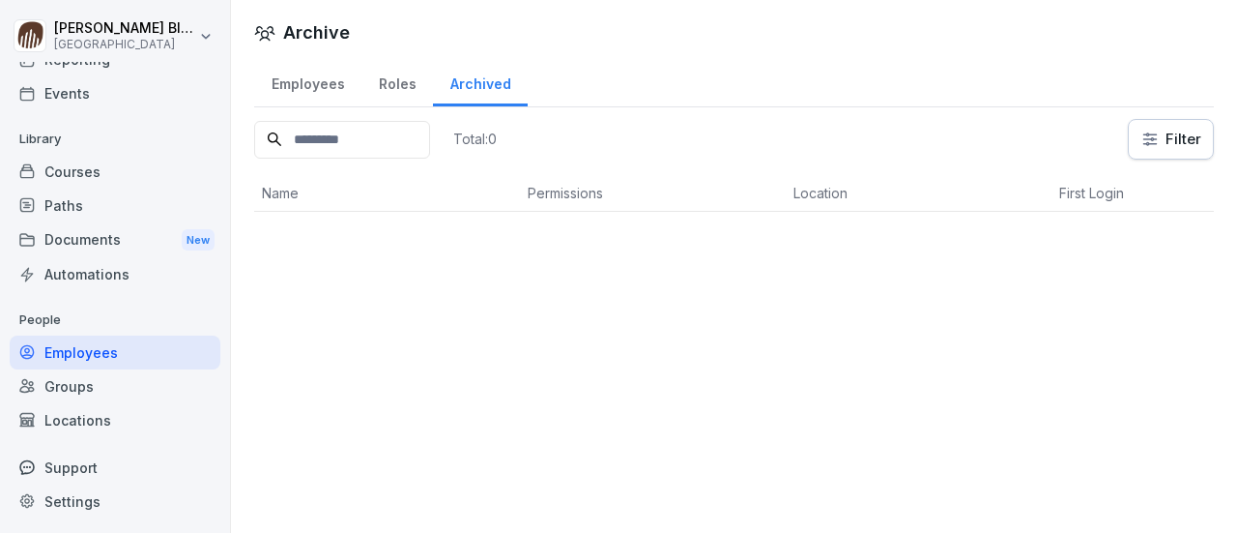
click at [319, 83] on div "Employees" at bounding box center [307, 81] width 107 height 49
